Goal: Task Accomplishment & Management: Complete application form

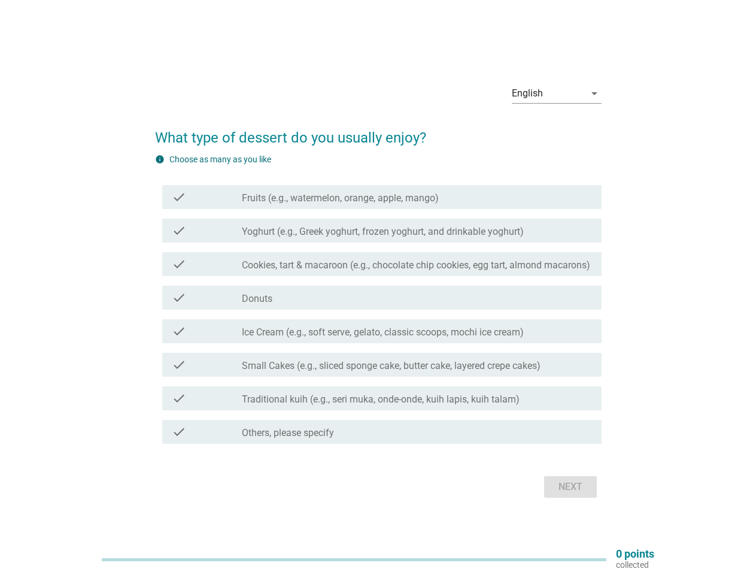
click at [379, 288] on div "check check_box_outline_blank Donuts" at bounding box center [382, 298] width 440 height 24
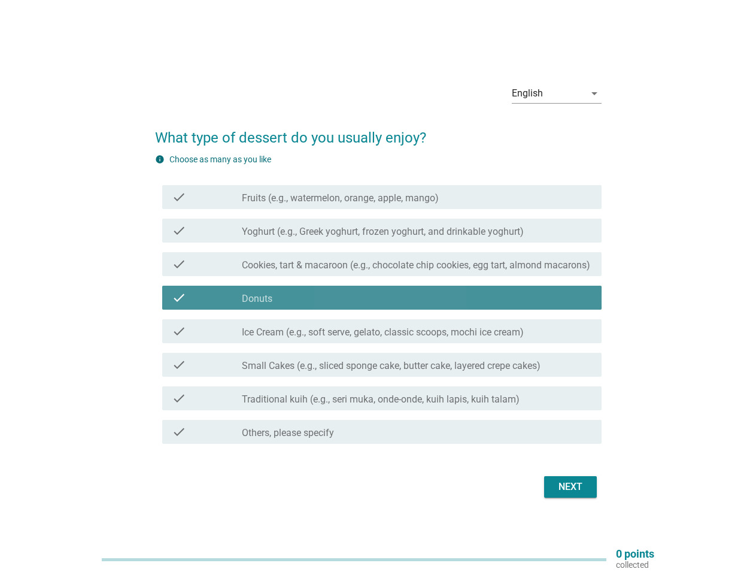
click at [557, 93] on div "English" at bounding box center [548, 93] width 73 height 19
click at [379, 301] on div "check_box_outline_blank Donuts" at bounding box center [417, 297] width 350 height 14
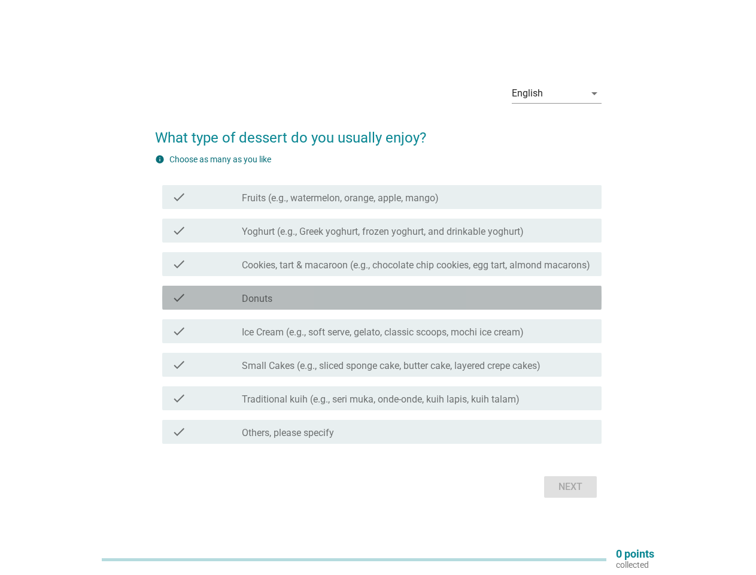
click at [382, 197] on label "Fruits (e.g., watermelon, orange, apple, mango)" at bounding box center [340, 198] width 197 height 12
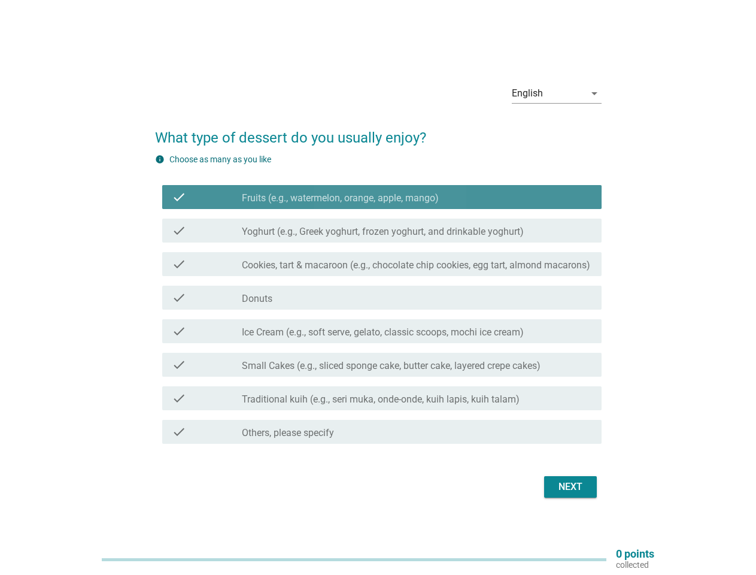
click at [382, 197] on label "Fruits (e.g., watermelon, orange, apple, mango)" at bounding box center [340, 198] width 197 height 12
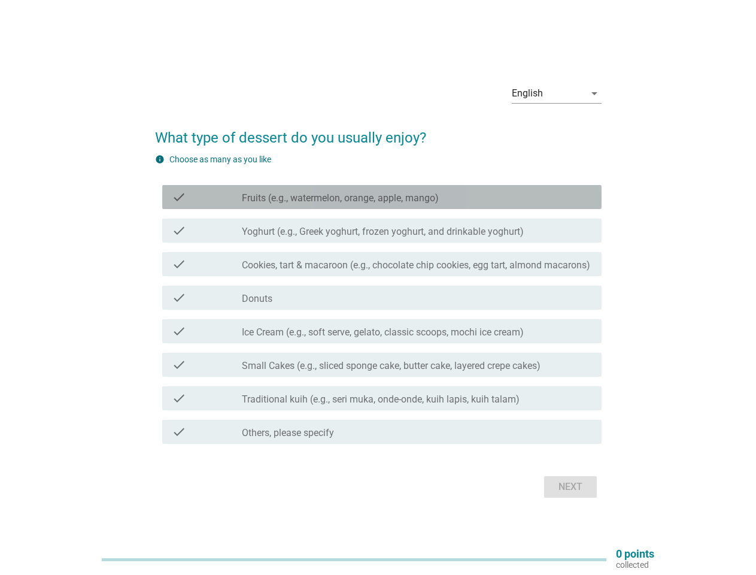
click at [340, 198] on label "Fruits (e.g., watermelon, orange, apple, mango)" at bounding box center [340, 198] width 197 height 12
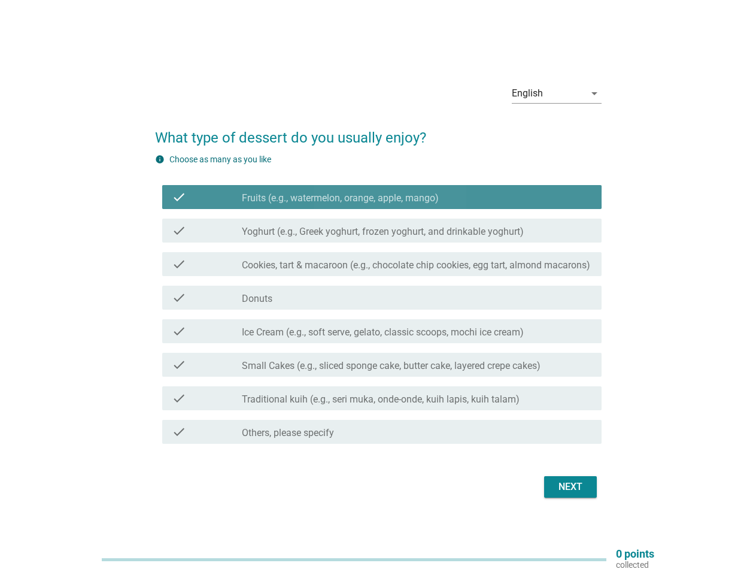
click at [340, 198] on label "Fruits (e.g., watermelon, orange, apple, mango)" at bounding box center [340, 198] width 197 height 12
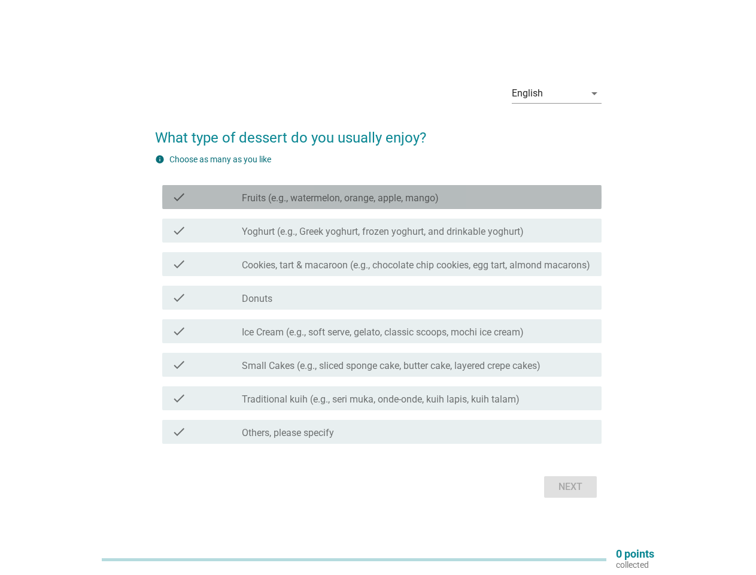
click at [382, 231] on label "Yoghurt (e.g., Greek yoghurt, frozen yoghurt, and drinkable yoghurt)" at bounding box center [383, 232] width 282 height 12
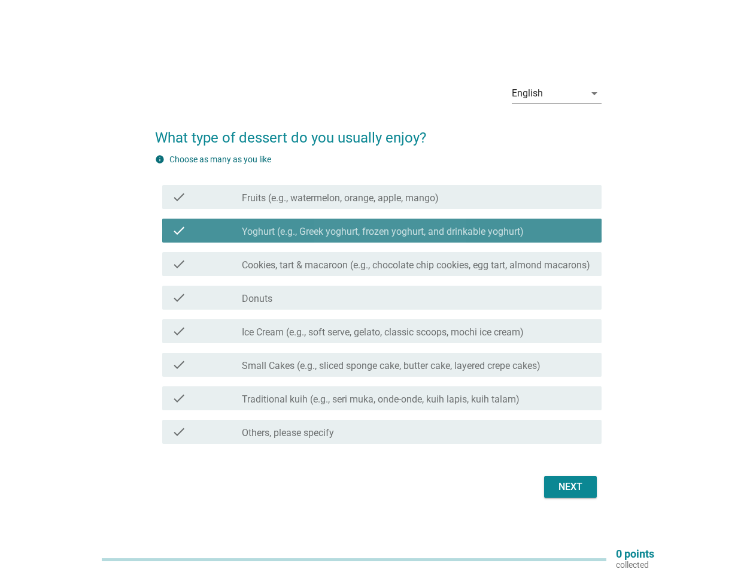
click at [382, 231] on label "Yoghurt (e.g., Greek yoghurt, frozen yoghurt, and drinkable yoghurt)" at bounding box center [383, 232] width 282 height 12
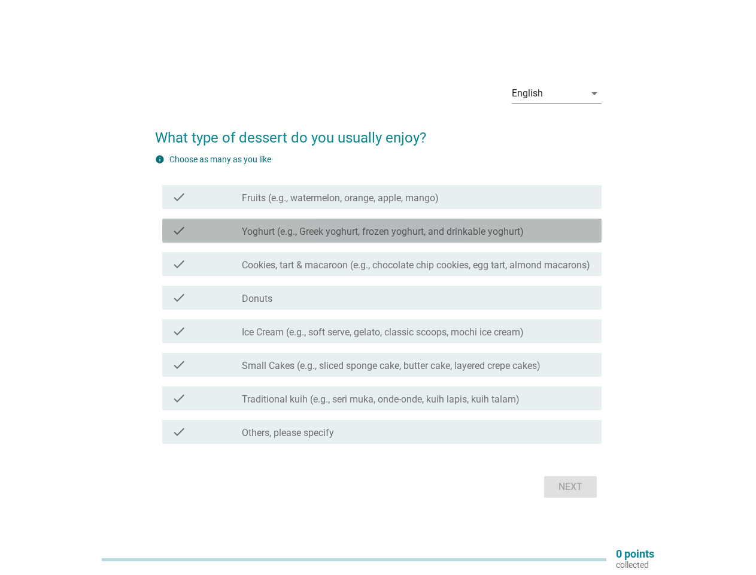
click at [383, 232] on label "Yoghurt (e.g., Greek yoghurt, frozen yoghurt, and drinkable yoghurt)" at bounding box center [383, 232] width 282 height 12
